Goal: Use online tool/utility: Utilize a website feature to perform a specific function

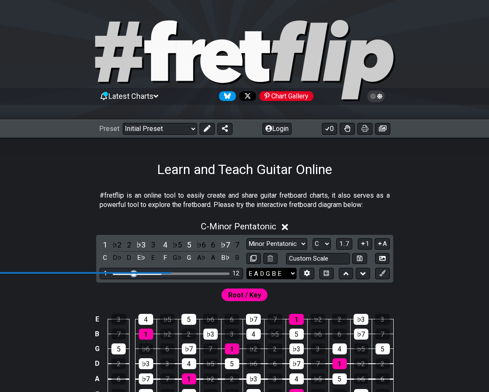
click at [285, 276] on select "E A D G B E E A D G B E E A D G B E B E A D F♯ B A D G C E A D A D G B E E♭ A♭ …" at bounding box center [272, 273] width 50 height 11
select select "E A D G B E"
click at [311, 277] on button at bounding box center [307, 273] width 14 height 11
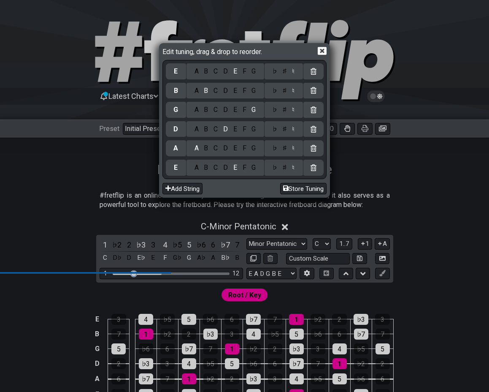
click at [222, 172] on div "A B C D E F G" at bounding box center [226, 168] width 78 height 16
click at [225, 169] on div "D" at bounding box center [226, 167] width 10 height 9
click at [233, 132] on div "E" at bounding box center [234, 129] width 9 height 9
click at [194, 108] on div "A" at bounding box center [197, 109] width 10 height 9
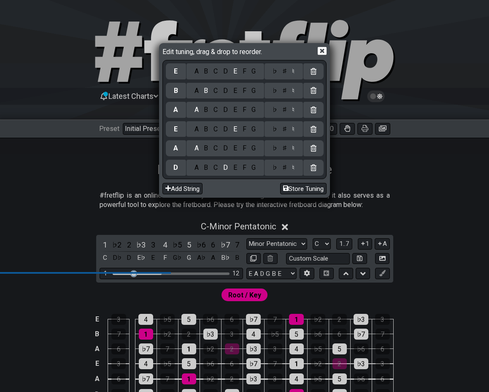
click at [216, 91] on div "C" at bounding box center [216, 90] width 10 height 9
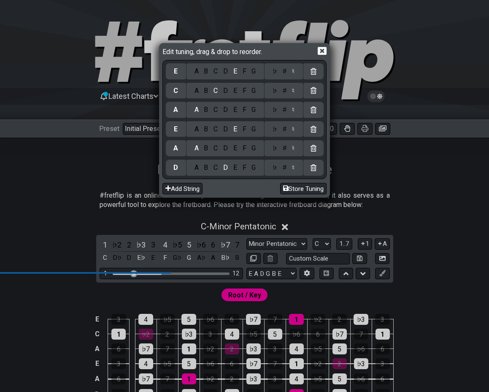
click at [286, 94] on div "♯" at bounding box center [284, 90] width 10 height 9
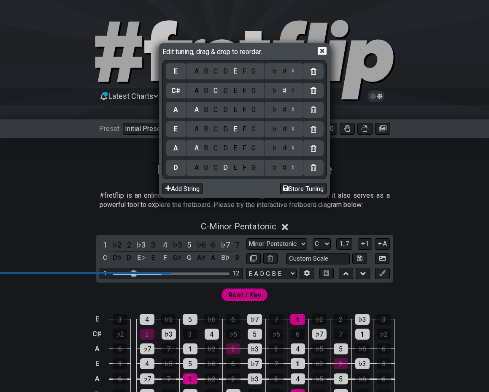
click at [197, 70] on div "A" at bounding box center [197, 71] width 10 height 9
click at [324, 53] on icon at bounding box center [322, 51] width 9 height 8
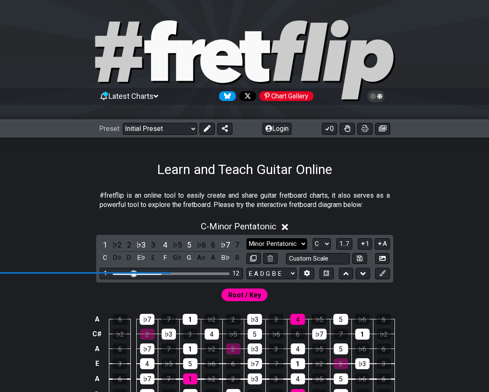
click at [266, 246] on select "Minor Pentatonic Click to edit Minor Pentatonic Major Pentatonic Minor Blues Ma…" at bounding box center [277, 243] width 61 height 11
select select "Minor / Aeolian"
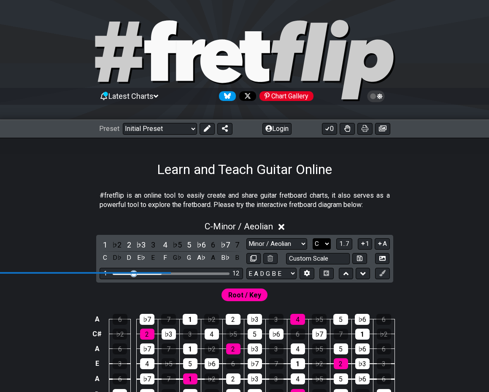
click at [324, 247] on select "A♭ A A♯ B♭ B C C♯ D♭ D D♯ E♭ E F F♯ G♭ G G♯" at bounding box center [322, 243] width 18 height 11
select select "F#"
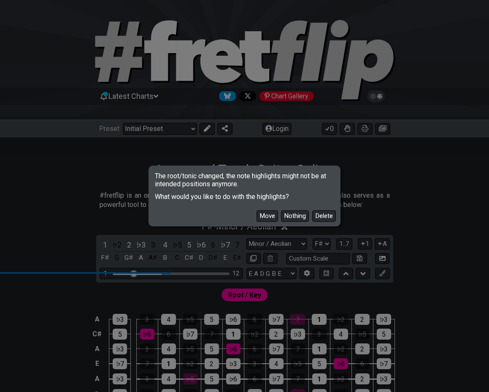
click at [270, 216] on button "Move" at bounding box center [268, 215] width 22 height 11
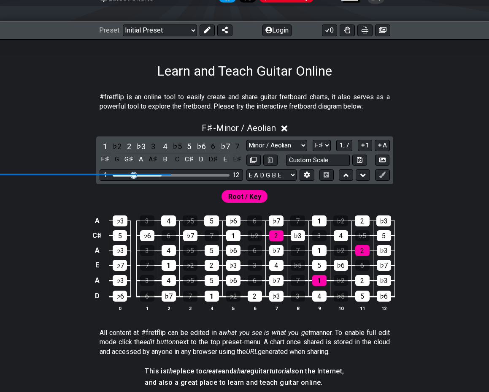
scroll to position [100, 0]
